Goal: Task Accomplishment & Management: Manage account settings

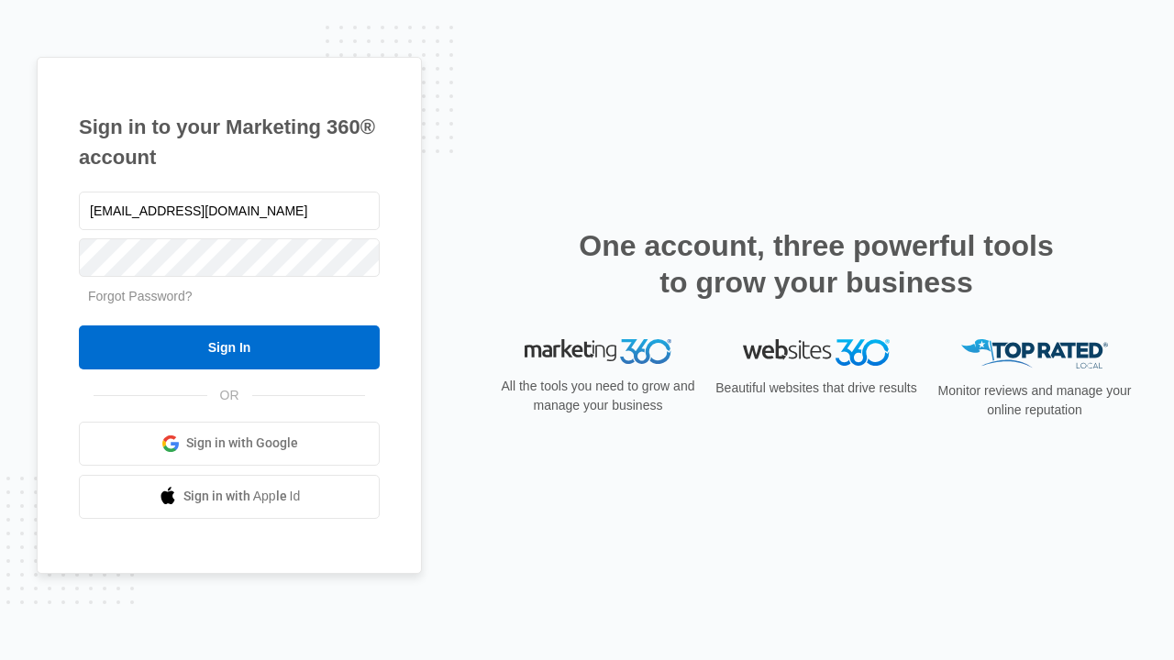
type input "[EMAIL_ADDRESS][DOMAIN_NAME]"
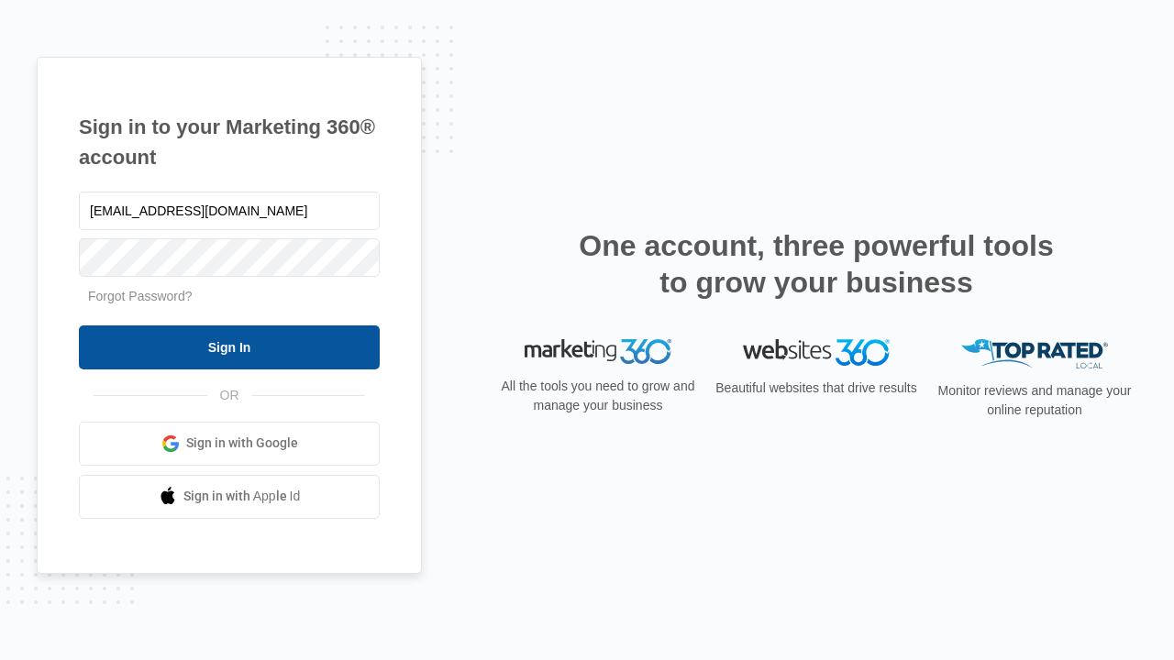
click at [229, 347] on input "Sign In" at bounding box center [229, 348] width 301 height 44
